Goal: Transaction & Acquisition: Book appointment/travel/reservation

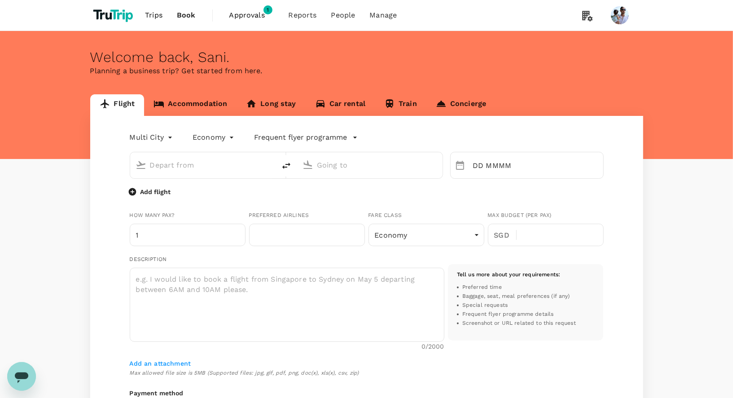
type input "oneway"
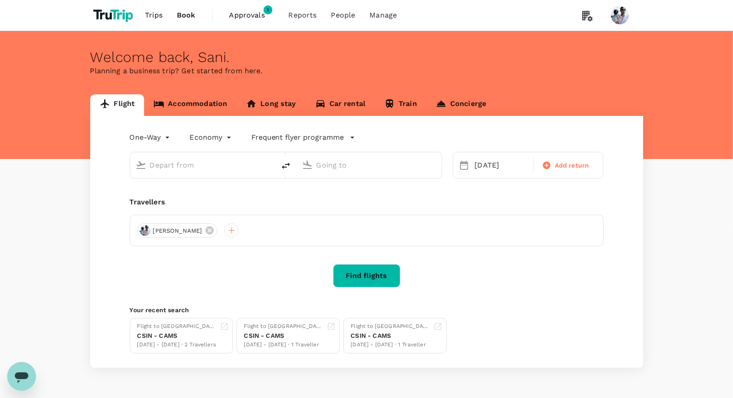
type input "[GEOGRAPHIC_DATA], [GEOGRAPHIC_DATA] (any)"
type input "Penang, [GEOGRAPHIC_DATA] (any)"
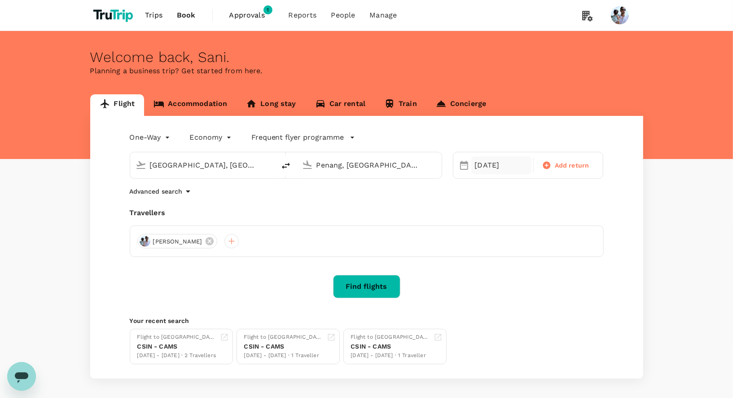
click at [478, 163] on div "[DATE]" at bounding box center [502, 165] width 60 height 18
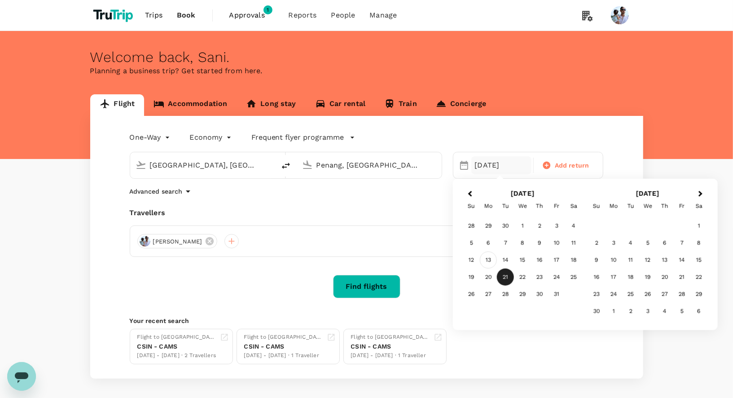
click at [497, 253] on div "13" at bounding box center [488, 260] width 17 height 17
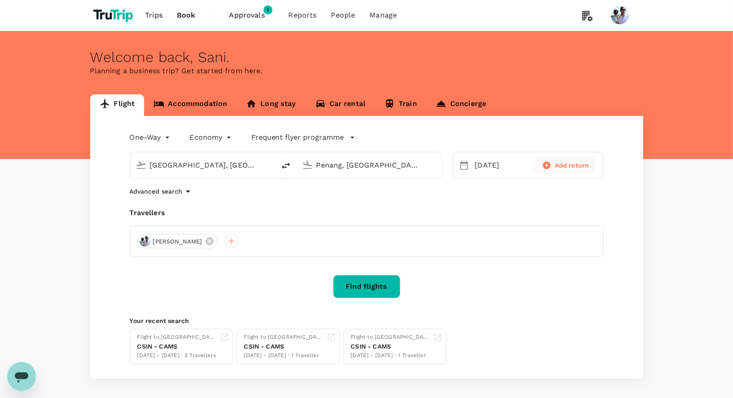
click at [570, 168] on span "Add return" at bounding box center [572, 165] width 35 height 9
type input "roundtrip"
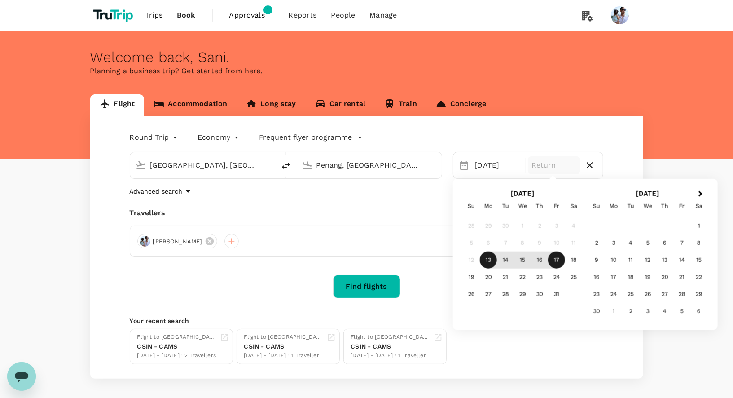
click at [555, 262] on div "17" at bounding box center [556, 260] width 17 height 17
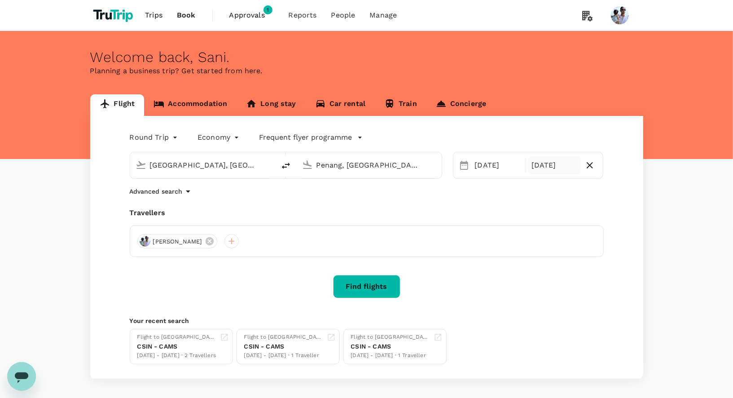
click at [372, 285] on button "Find flights" at bounding box center [366, 286] width 67 height 23
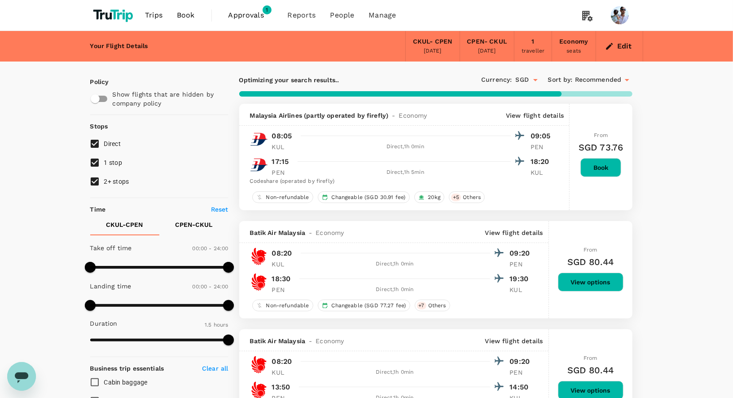
type input "205"
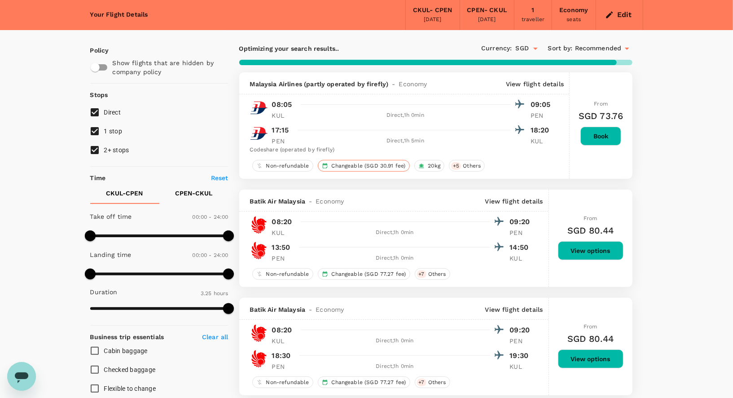
scroll to position [34, 0]
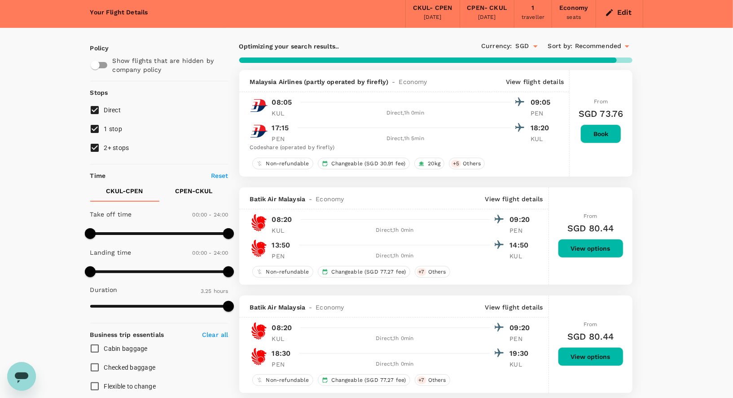
click at [569, 244] on button "View options" at bounding box center [591, 248] width 66 height 19
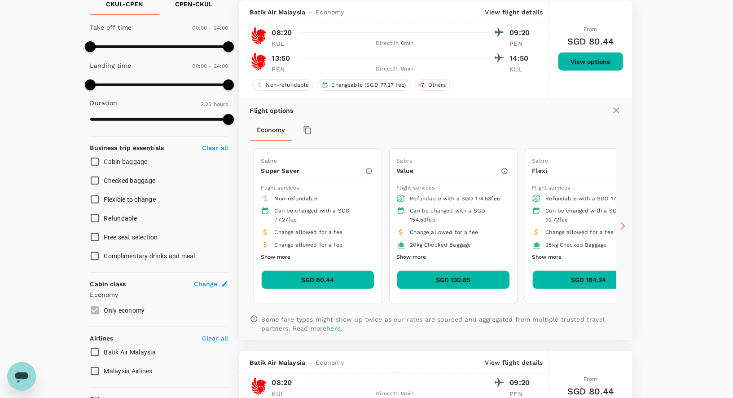
scroll to position [0, 0]
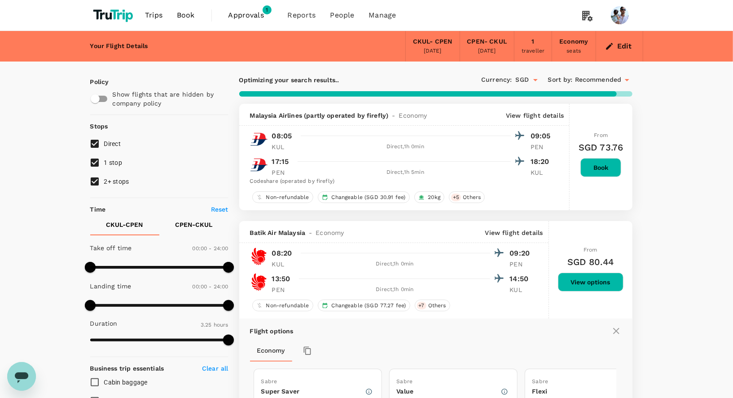
click at [182, 14] on span "Book" at bounding box center [186, 15] width 18 height 11
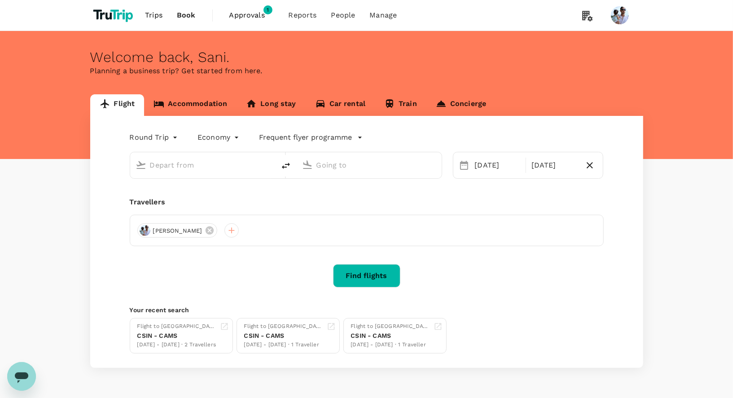
type input "[GEOGRAPHIC_DATA], [GEOGRAPHIC_DATA] (any)"
type input "Penang, [GEOGRAPHIC_DATA] (any)"
type input "[GEOGRAPHIC_DATA], [GEOGRAPHIC_DATA] (any)"
type input "Penang, [GEOGRAPHIC_DATA] (any)"
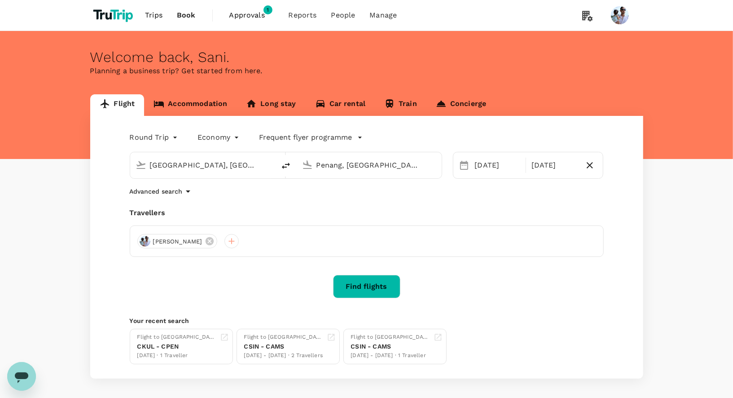
click at [269, 221] on div "Travellers [PERSON_NAME]" at bounding box center [367, 232] width 474 height 49
click at [225, 239] on div at bounding box center [232, 241] width 14 height 14
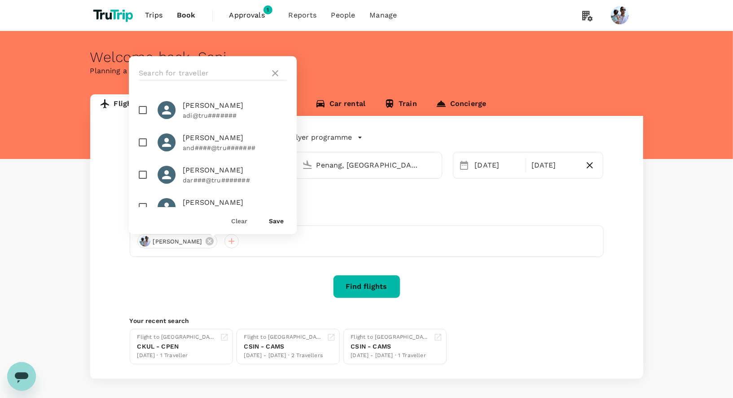
click at [217, 137] on span "[PERSON_NAME]" at bounding box center [235, 137] width 104 height 11
checkbox input "true"
click at [282, 223] on button "Save" at bounding box center [276, 220] width 15 height 7
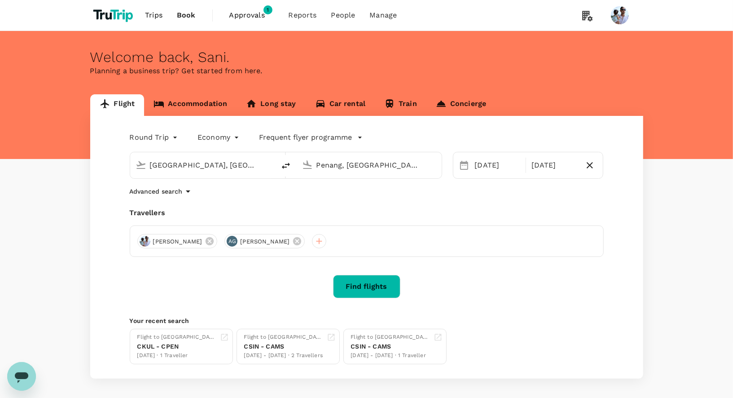
click at [358, 287] on button "Find flights" at bounding box center [366, 286] width 67 height 23
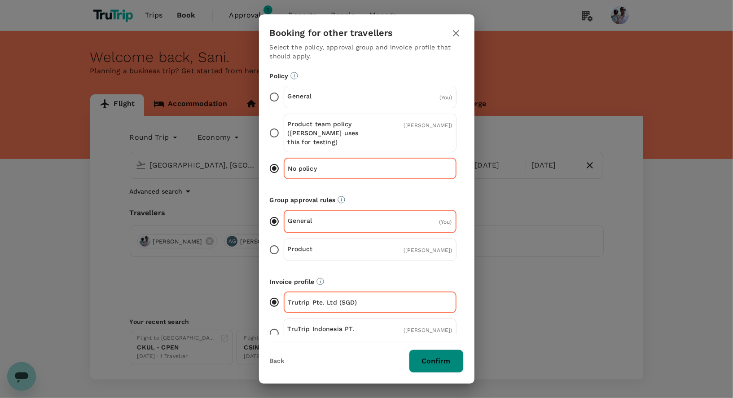
click at [436, 359] on button "Confirm" at bounding box center [436, 360] width 55 height 23
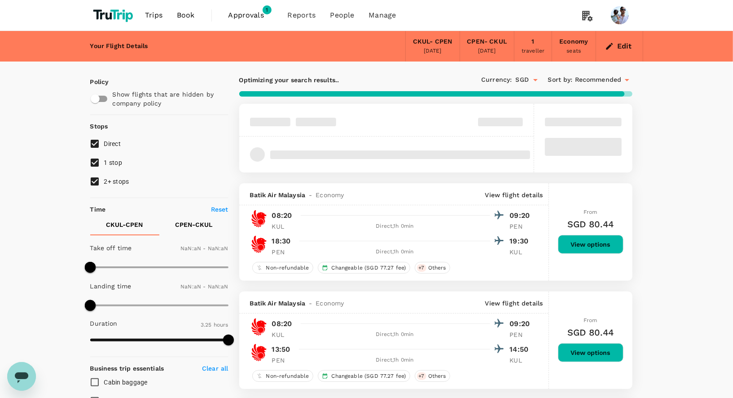
type input "1440"
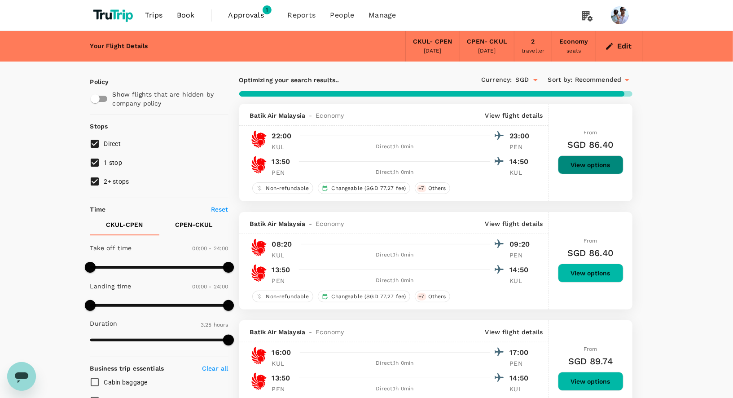
click at [597, 166] on button "View options" at bounding box center [591, 164] width 66 height 19
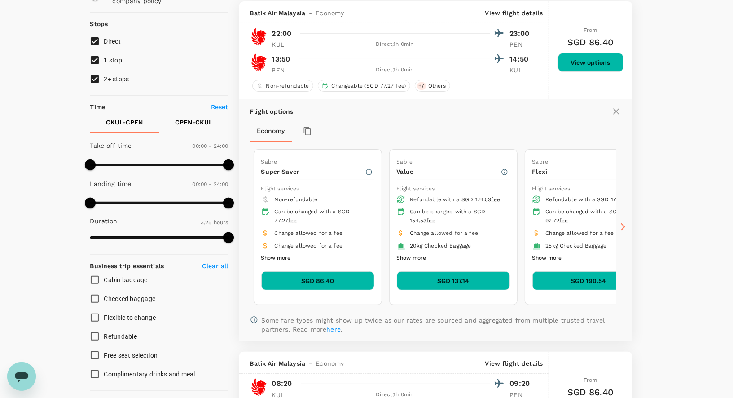
scroll to position [103, 0]
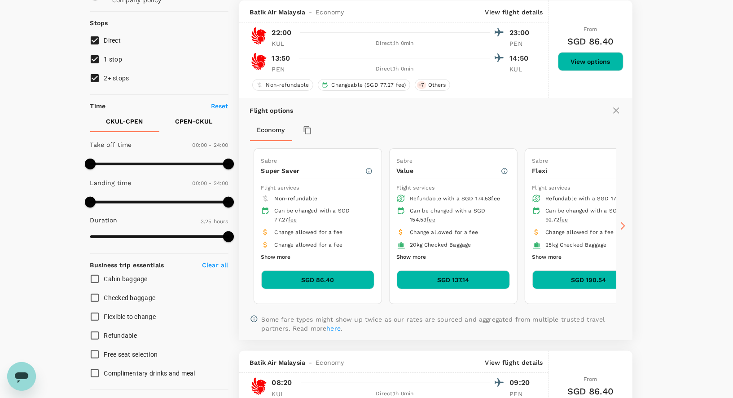
click at [309, 283] on button "SGD 86.40" at bounding box center [317, 279] width 113 height 19
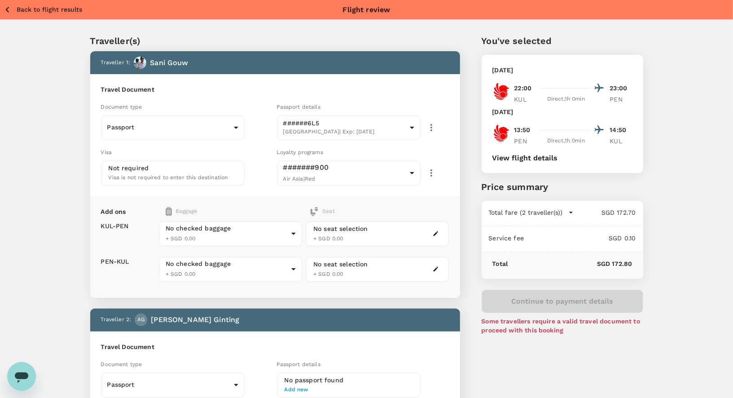
click at [568, 213] on icon "button" at bounding box center [571, 212] width 9 height 9
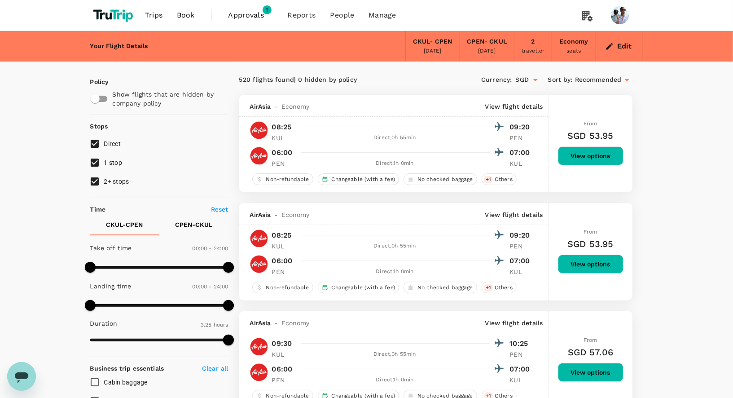
click at [586, 157] on button "View options" at bounding box center [591, 155] width 66 height 19
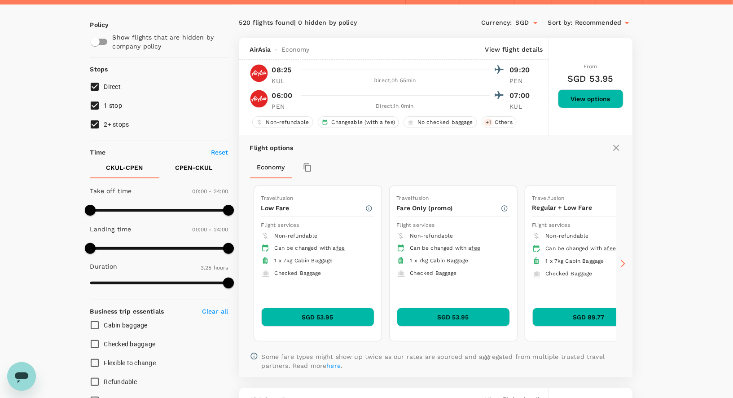
scroll to position [49, 0]
